Goal: Manage account settings

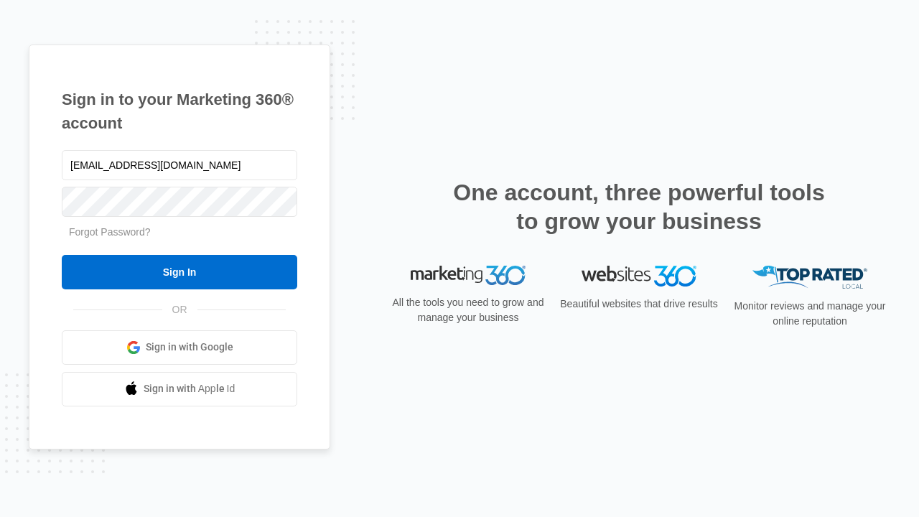
type input "dankie614@gmail.com"
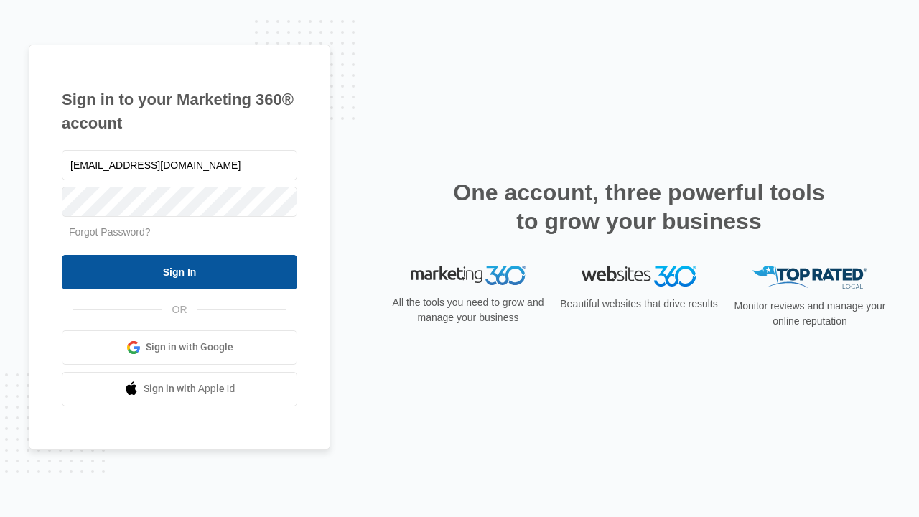
click at [180, 272] on input "Sign In" at bounding box center [180, 272] width 236 height 34
